Goal: Task Accomplishment & Management: Manage account settings

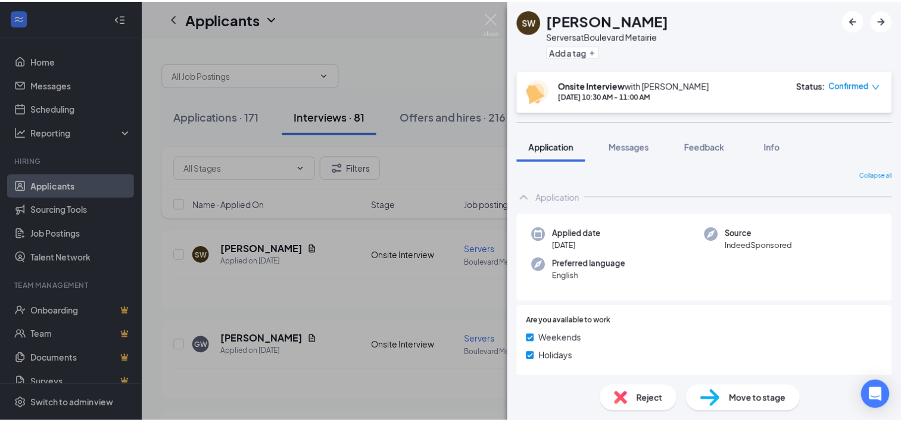
scroll to position [164, 0]
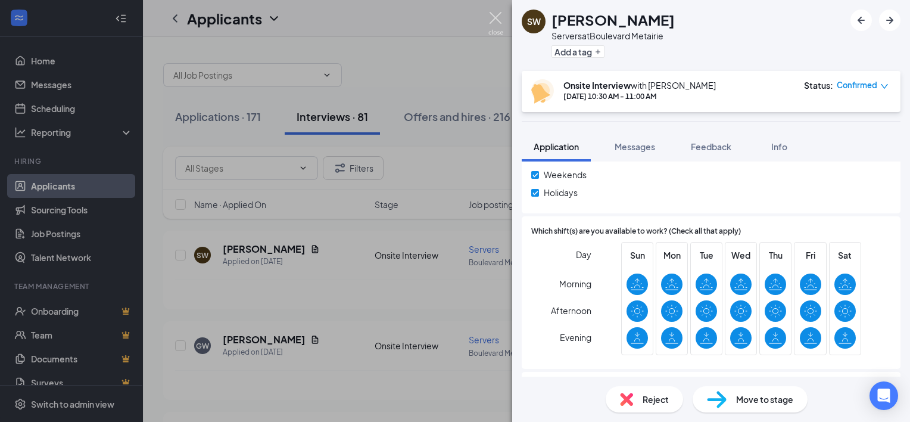
click at [492, 21] on img at bounding box center [495, 23] width 15 height 23
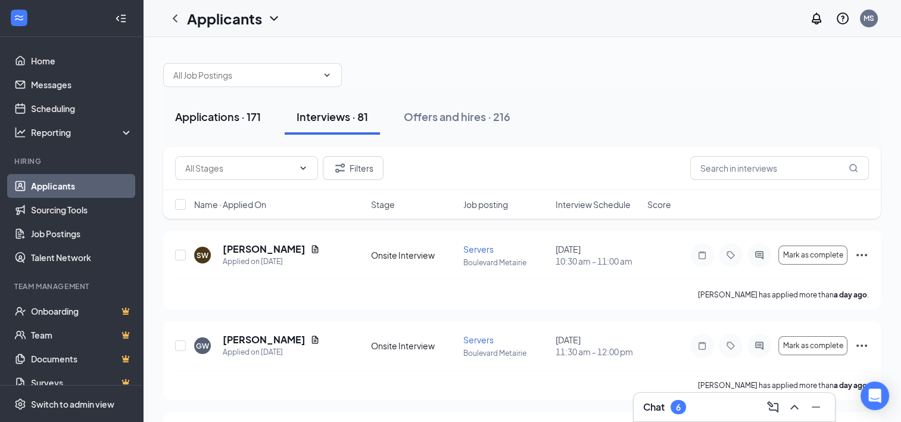
click at [233, 123] on div "Applications · 171" at bounding box center [218, 116] width 86 height 15
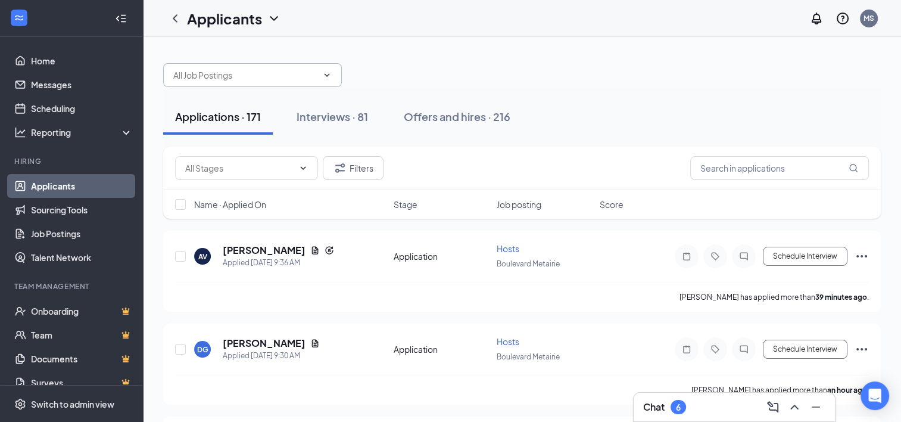
click at [196, 65] on span at bounding box center [252, 75] width 179 height 24
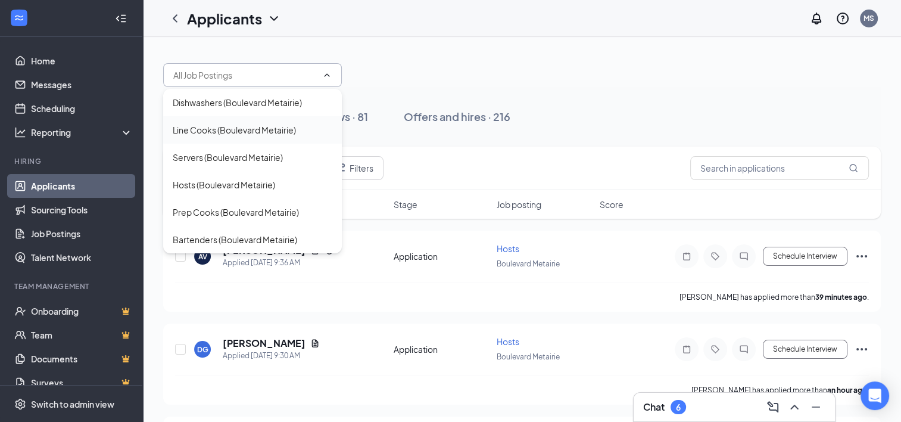
click at [189, 132] on div "Line Cooks (Boulevard Metairie)" at bounding box center [234, 129] width 123 height 13
type input "Line Cooks (Boulevard Metairie)"
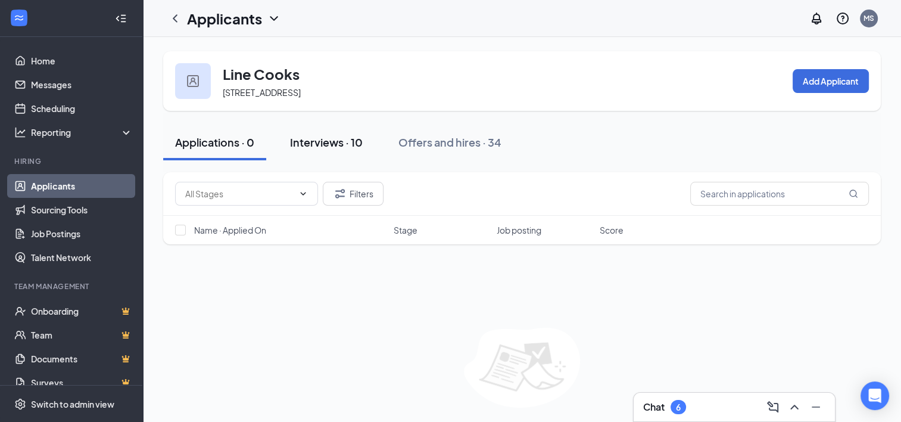
click at [319, 141] on div "Interviews · 10" at bounding box center [326, 142] width 73 height 15
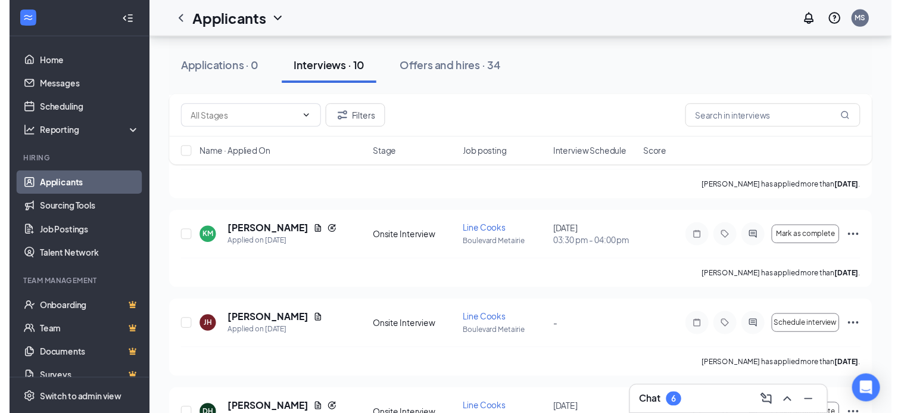
scroll to position [414, 0]
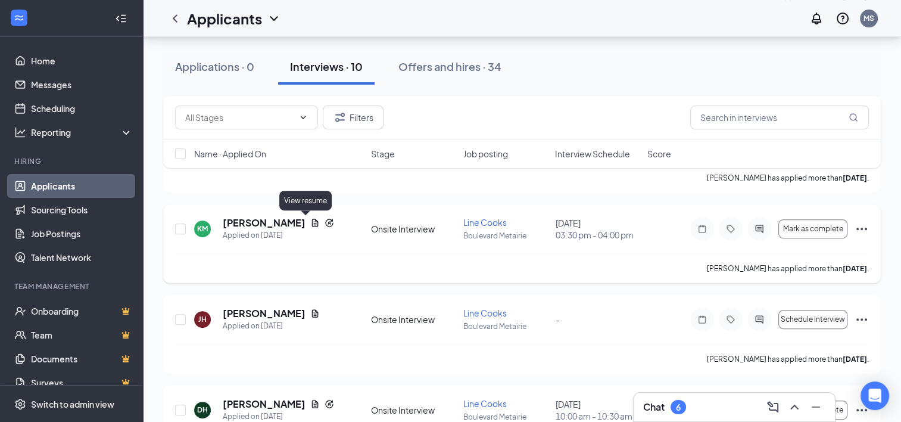
click at [310, 219] on icon "Document" at bounding box center [315, 223] width 10 height 10
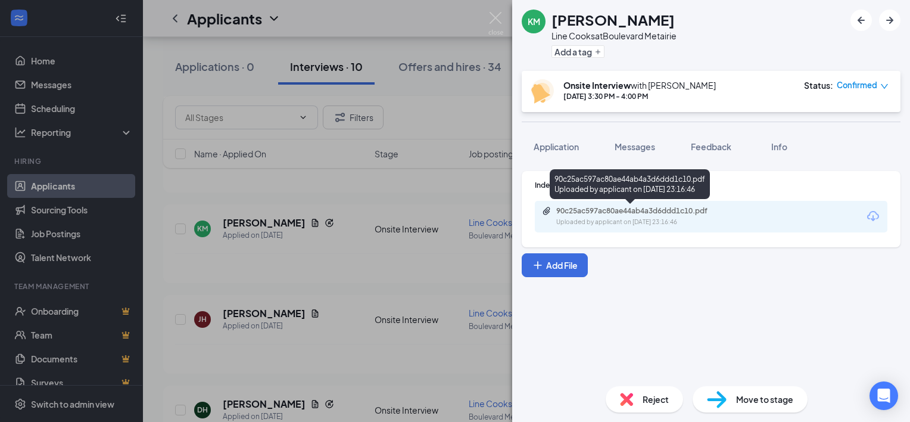
click at [695, 212] on div "90c25ac597ac80ae44ab4a3d6ddd1c10.pdf" at bounding box center [639, 211] width 167 height 10
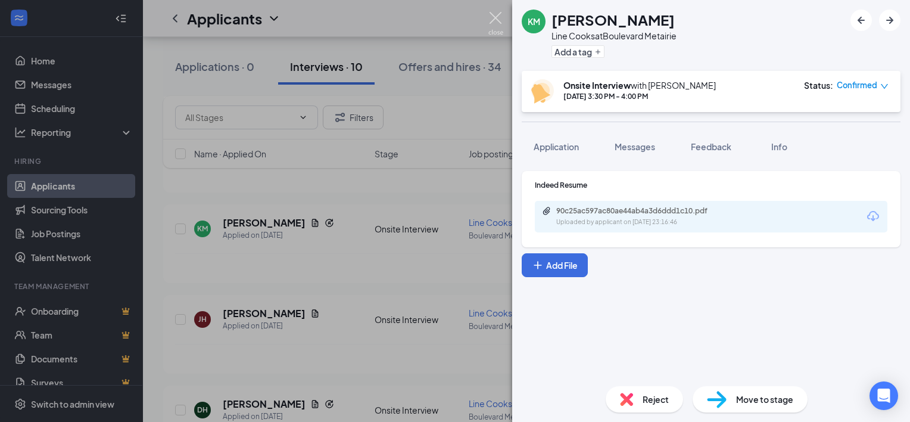
click at [495, 16] on img at bounding box center [495, 23] width 15 height 23
